Goal: Complete application form

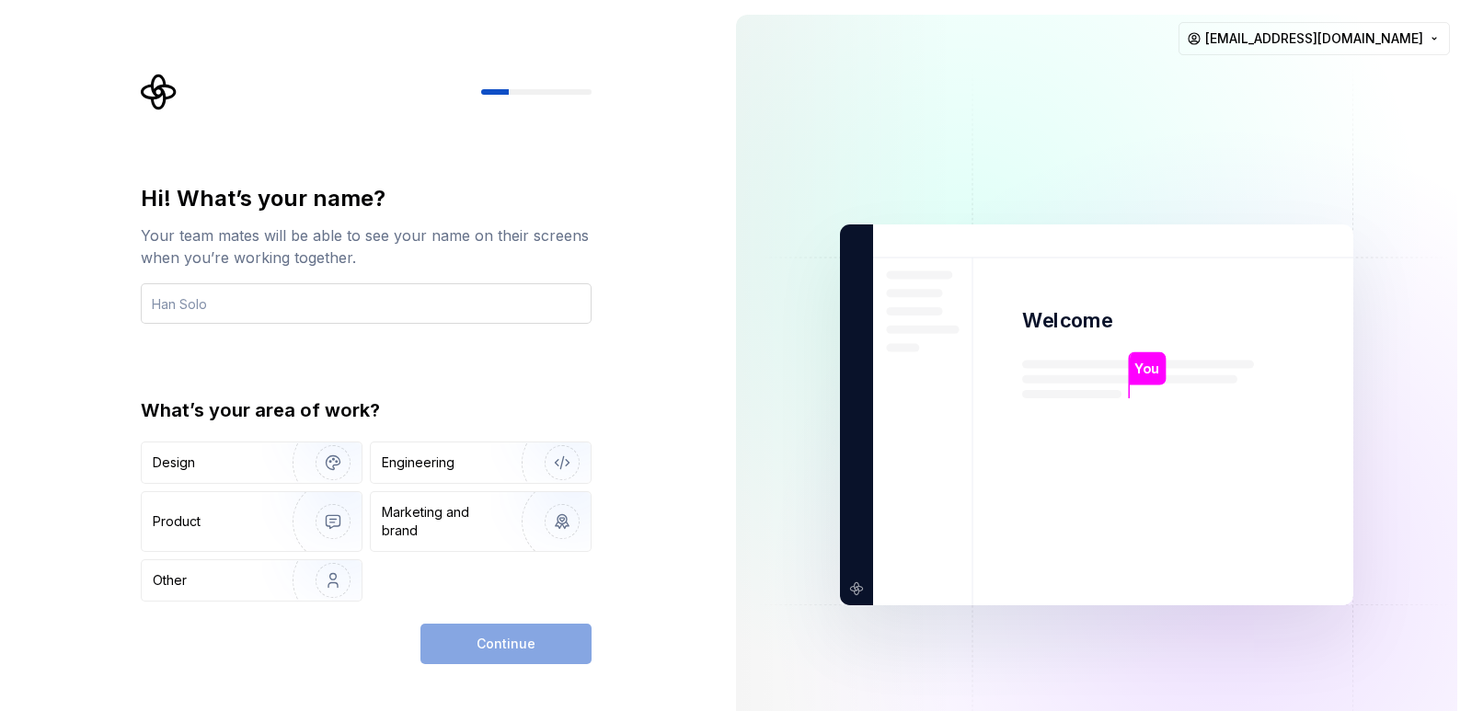
click at [420, 303] on input "text" at bounding box center [366, 303] width 451 height 40
type input "Sachin"
click at [565, 468] on img "button" at bounding box center [550, 462] width 118 height 123
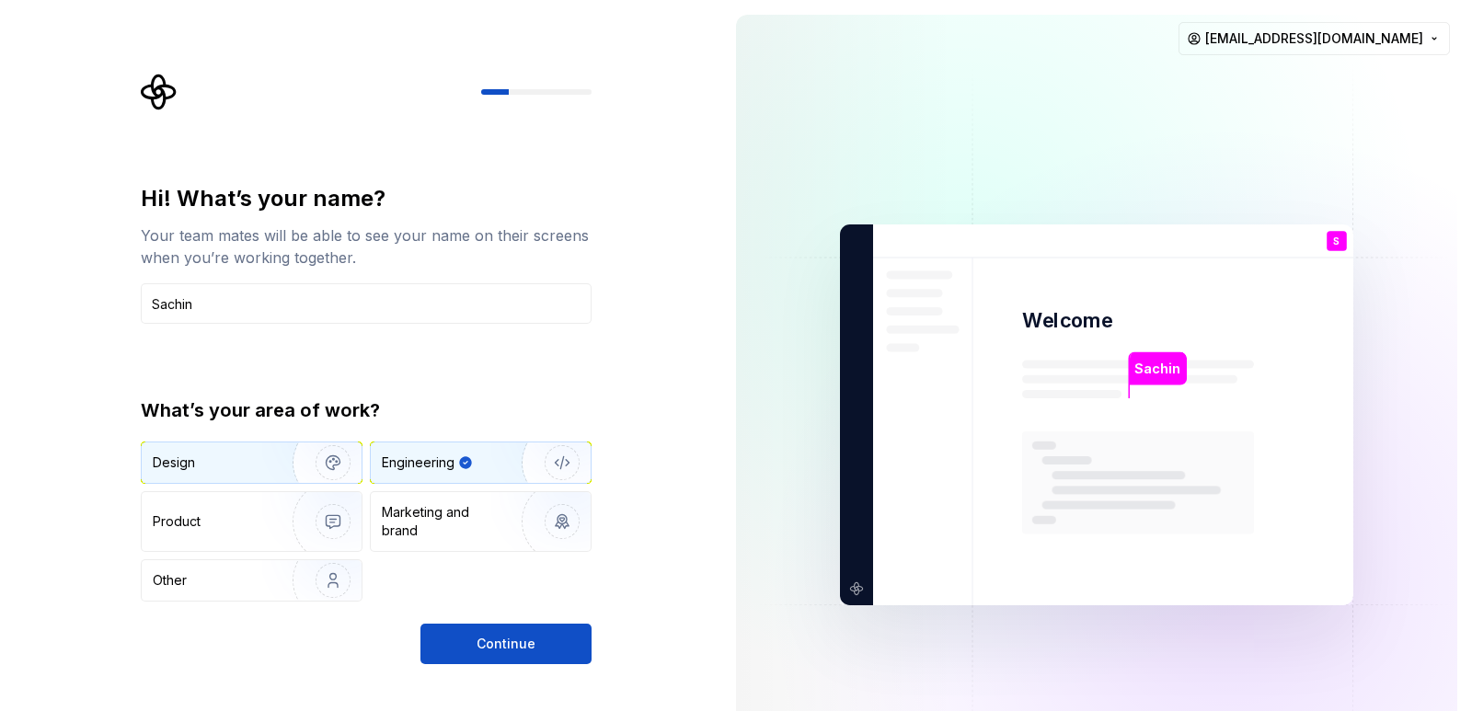
click at [231, 451] on div "Design" at bounding box center [252, 463] width 220 height 40
click at [478, 456] on div "Engineering" at bounding box center [455, 463] width 146 height 18
click at [504, 650] on span "Continue" at bounding box center [506, 644] width 59 height 18
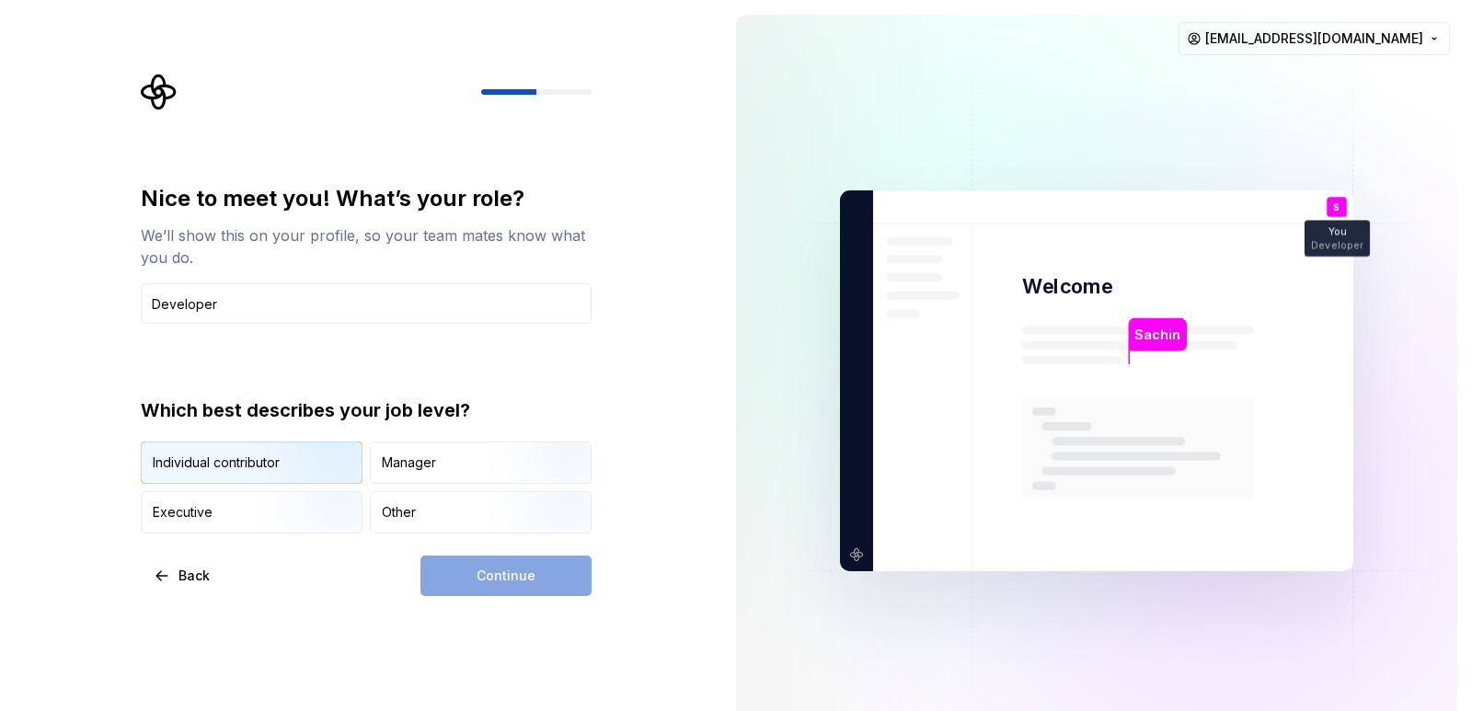
type input "Developer"
click at [295, 467] on img "button" at bounding box center [318, 485] width 118 height 123
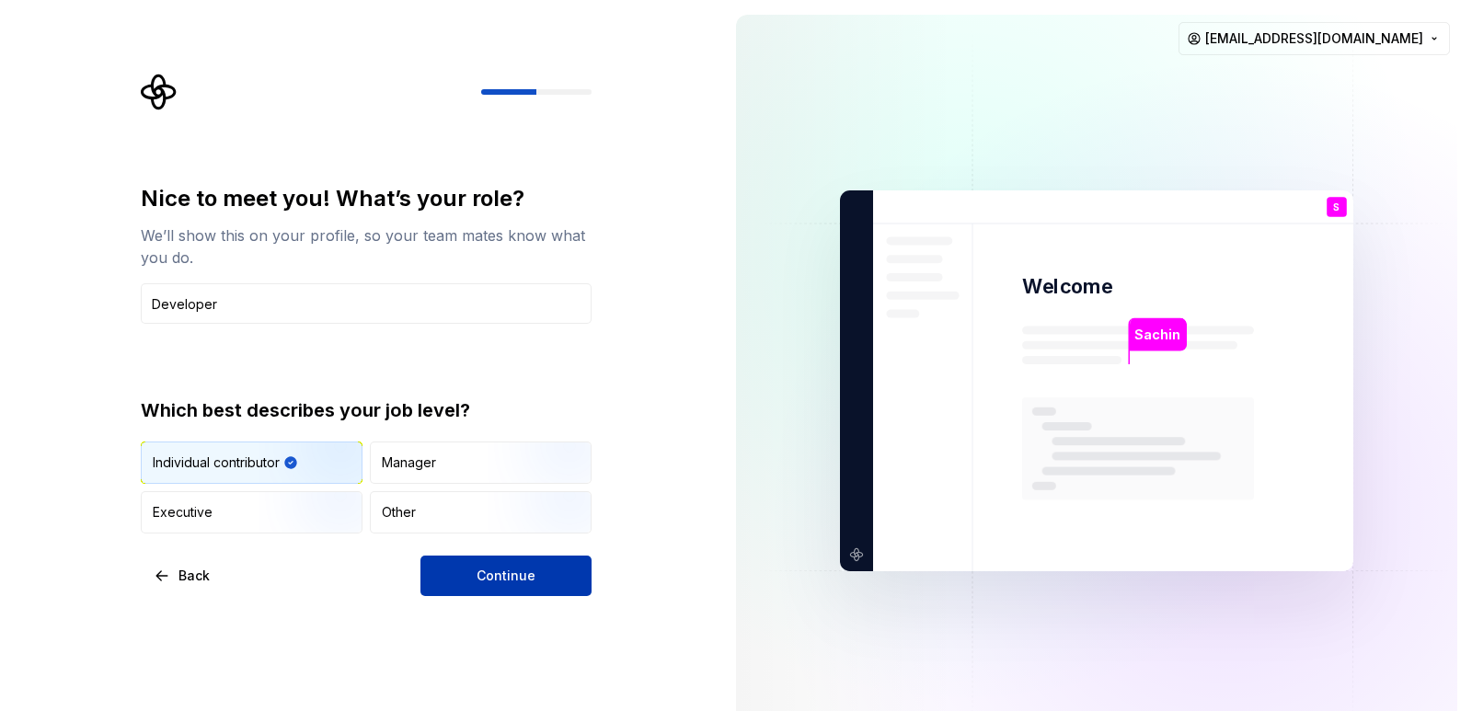
click at [520, 566] on button "Continue" at bounding box center [505, 576] width 171 height 40
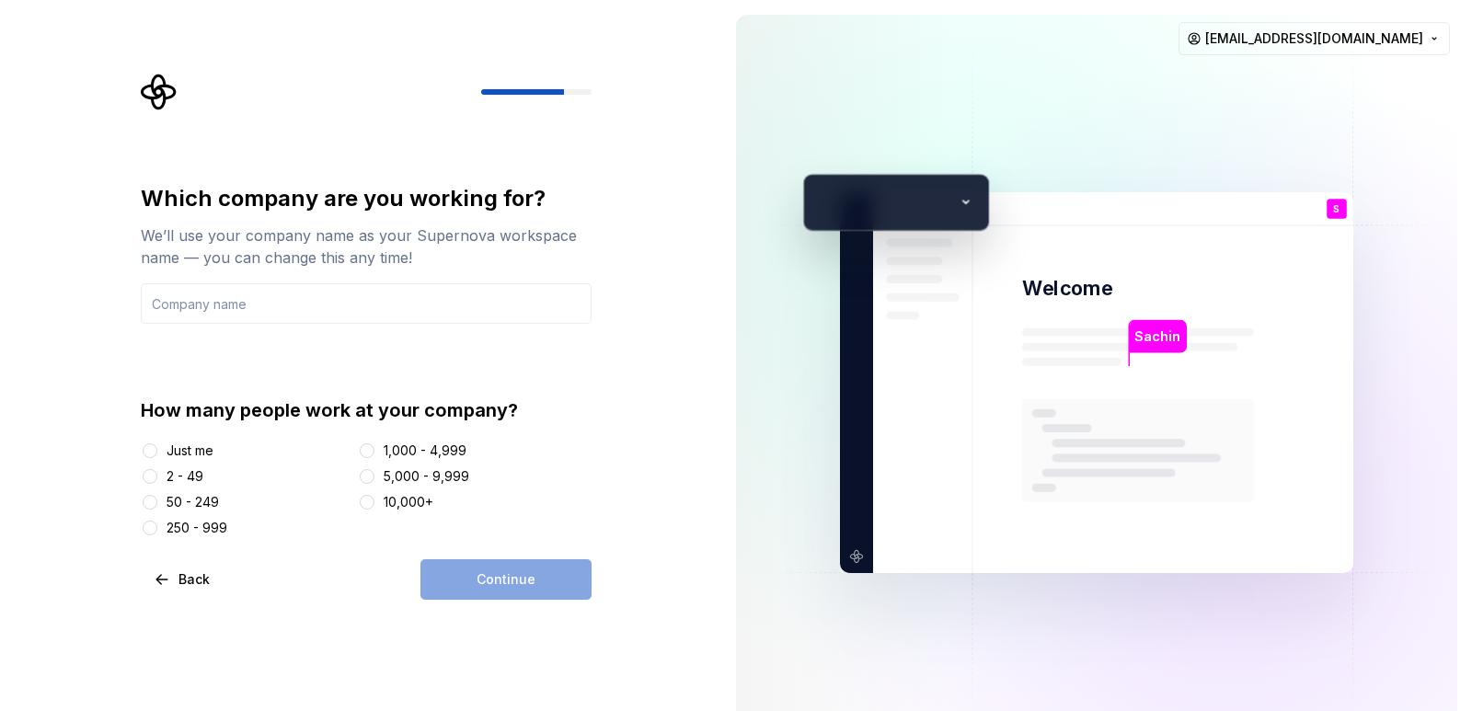
click at [169, 439] on div "How many people work at your company? Just me 2 - 49 50 - 249 250 - 999 1,000 -…" at bounding box center [366, 467] width 451 height 140
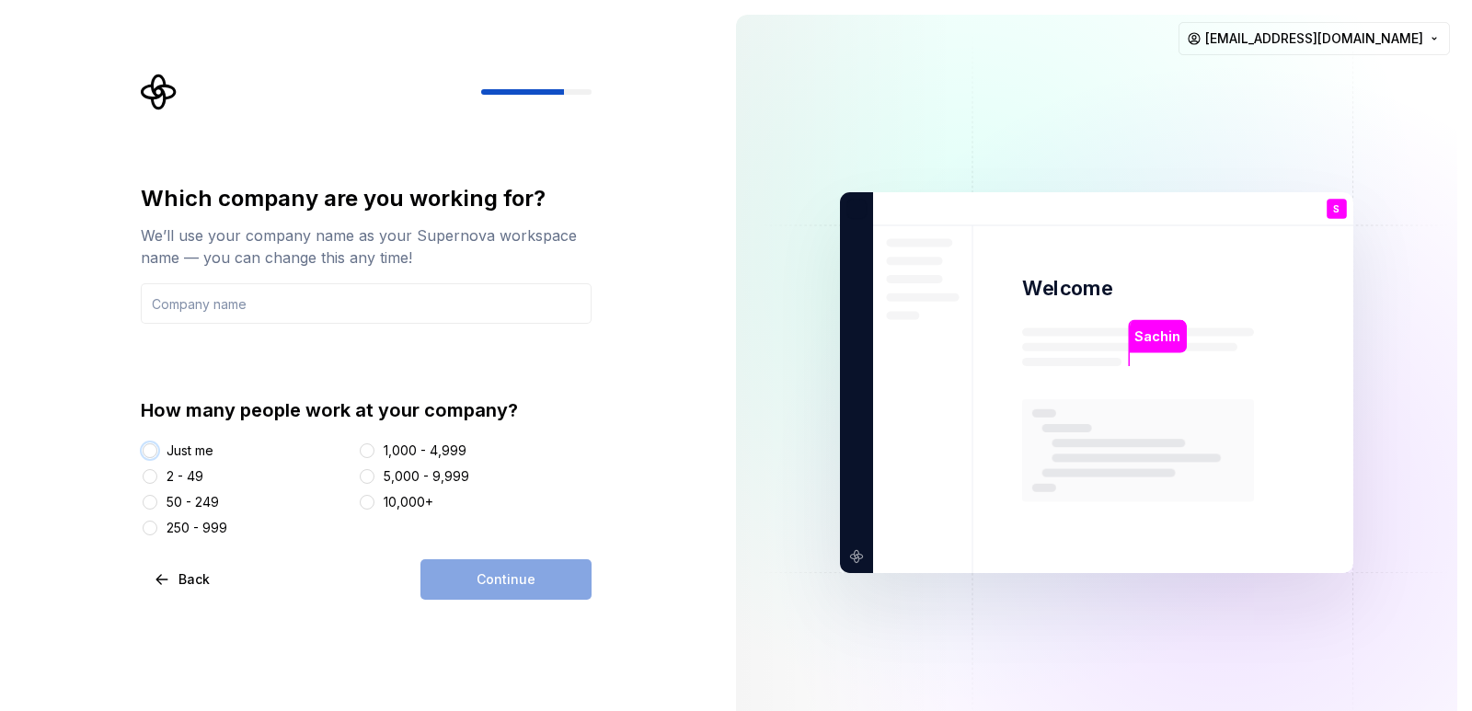
click at [149, 447] on button "Just me" at bounding box center [150, 450] width 15 height 15
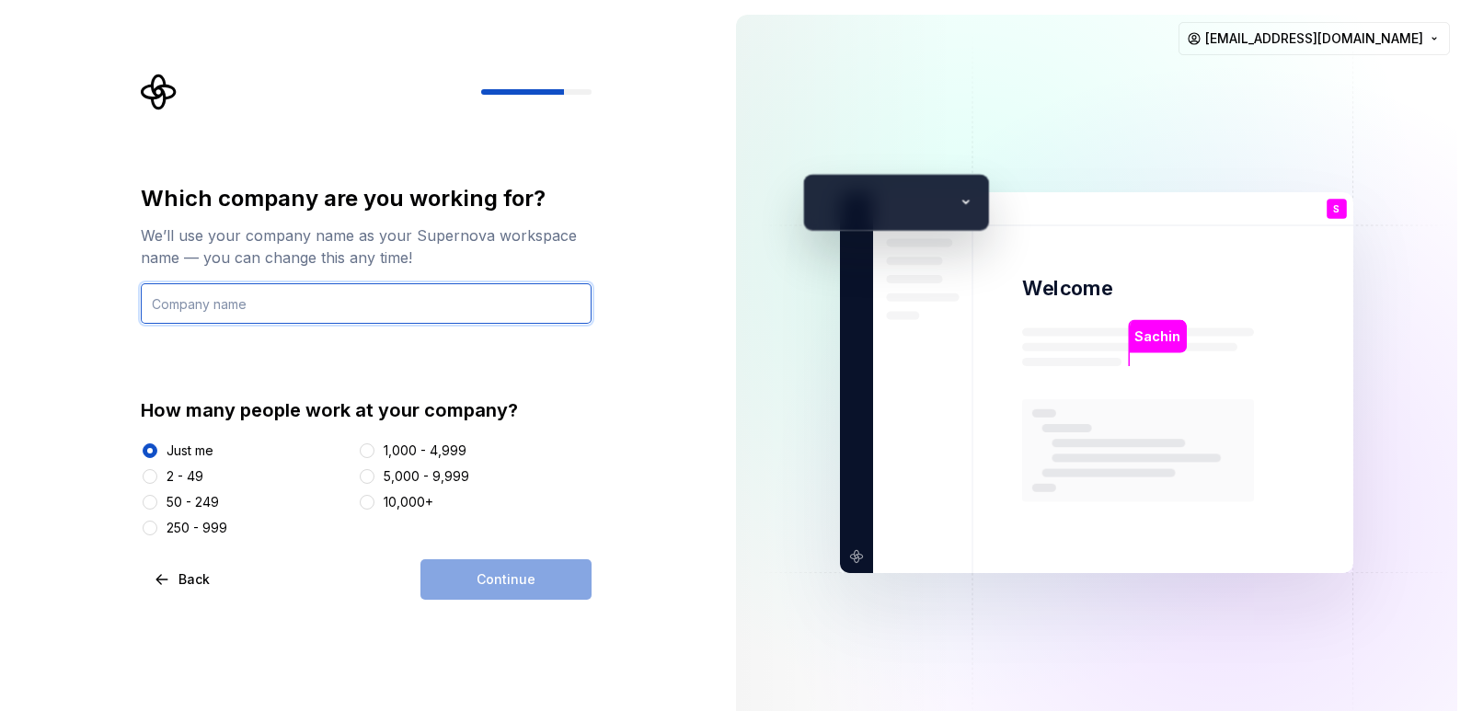
click at [344, 294] on input "text" at bounding box center [366, 303] width 451 height 40
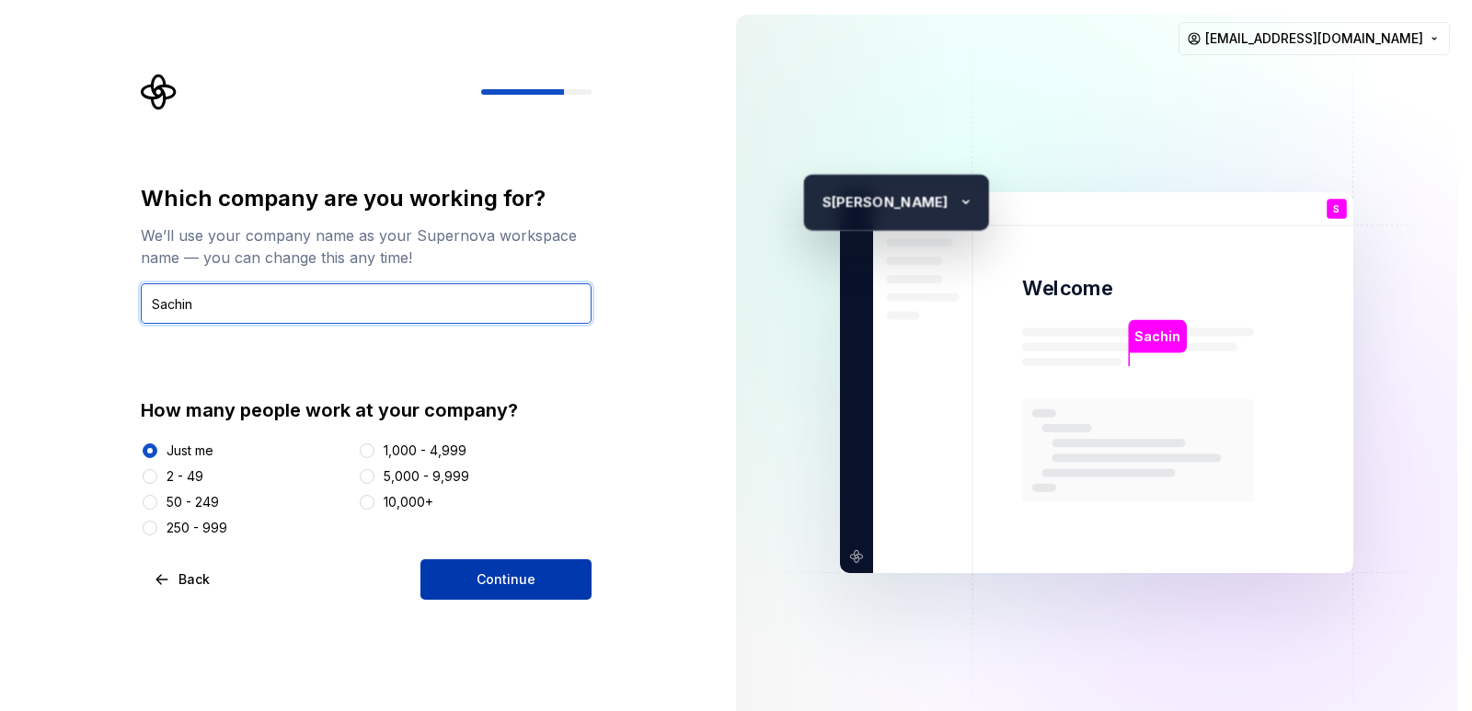
type input "Sachin"
click at [549, 564] on button "Continue" at bounding box center [505, 579] width 171 height 40
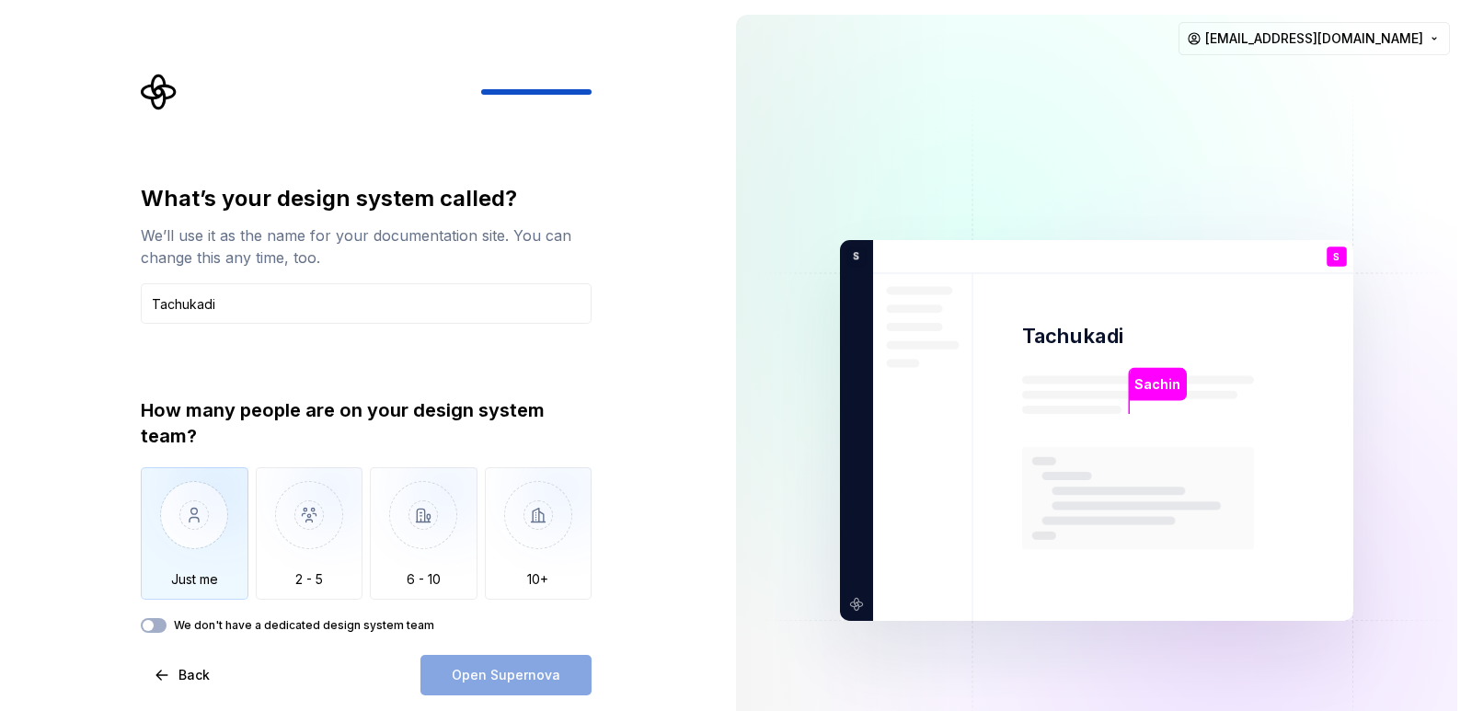
type input "Tachukadi"
click at [213, 506] on img "button" at bounding box center [195, 528] width 108 height 123
click at [162, 625] on button "We don't have a dedicated design system team" at bounding box center [154, 625] width 26 height 15
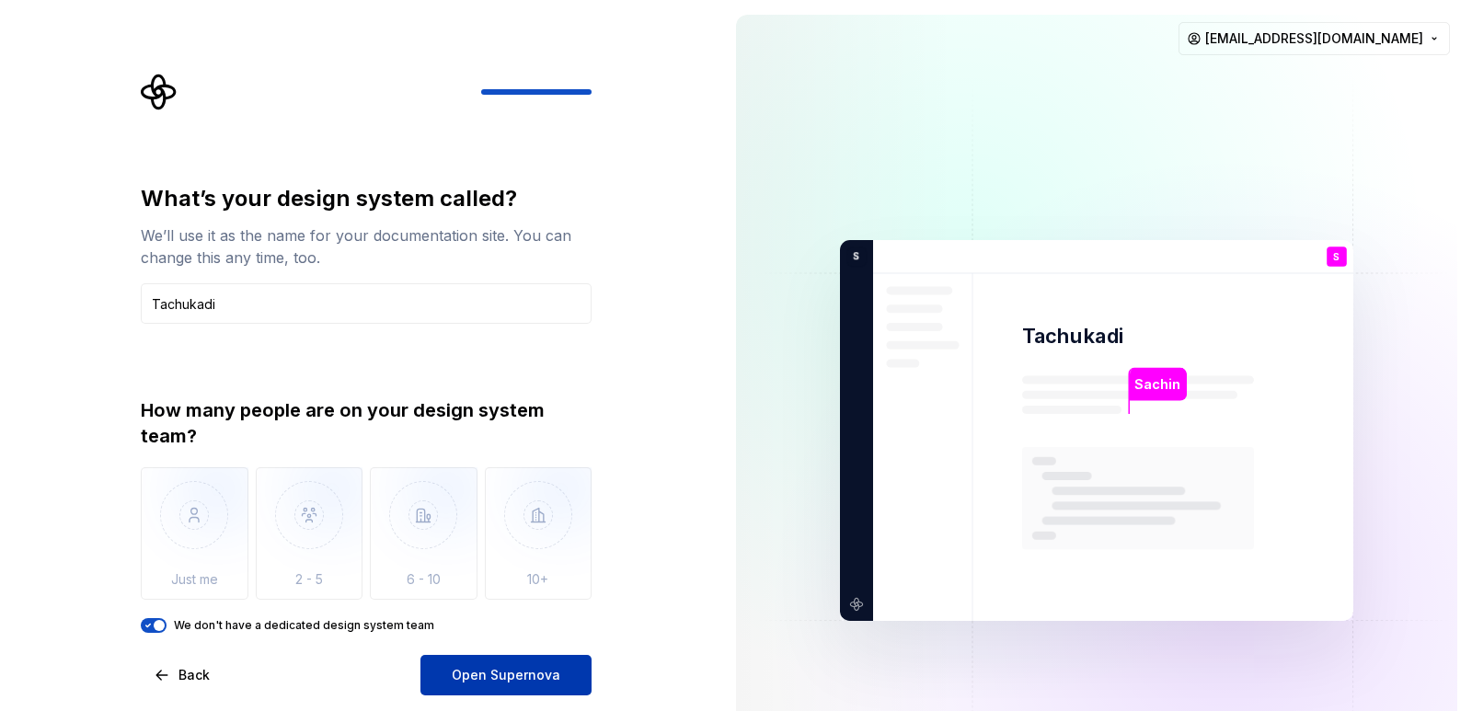
click at [515, 664] on button "Open Supernova" at bounding box center [505, 675] width 171 height 40
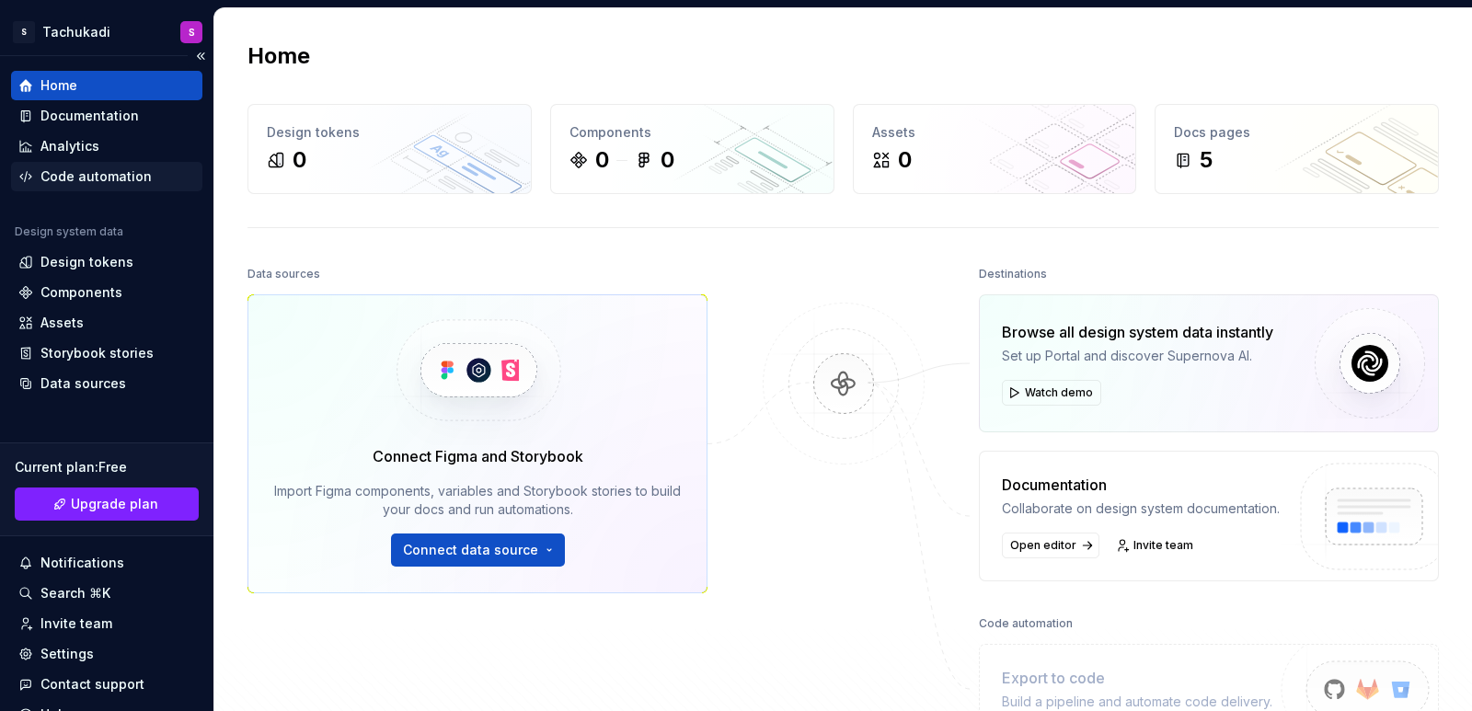
click at [101, 175] on div "Code automation" at bounding box center [95, 176] width 111 height 18
